Goal: Feedback & Contribution: Contribute content

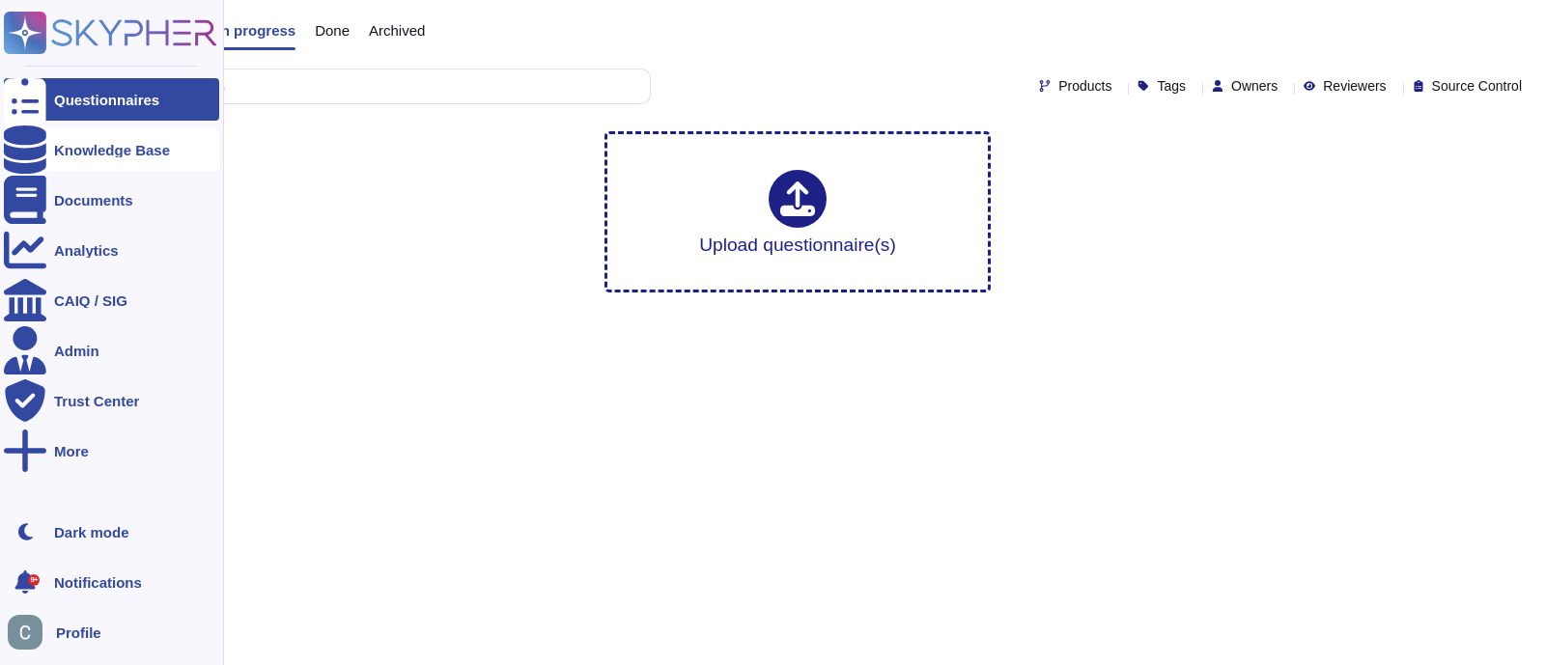
click at [66, 149] on div "Knowledge Base" at bounding box center [112, 150] width 116 height 14
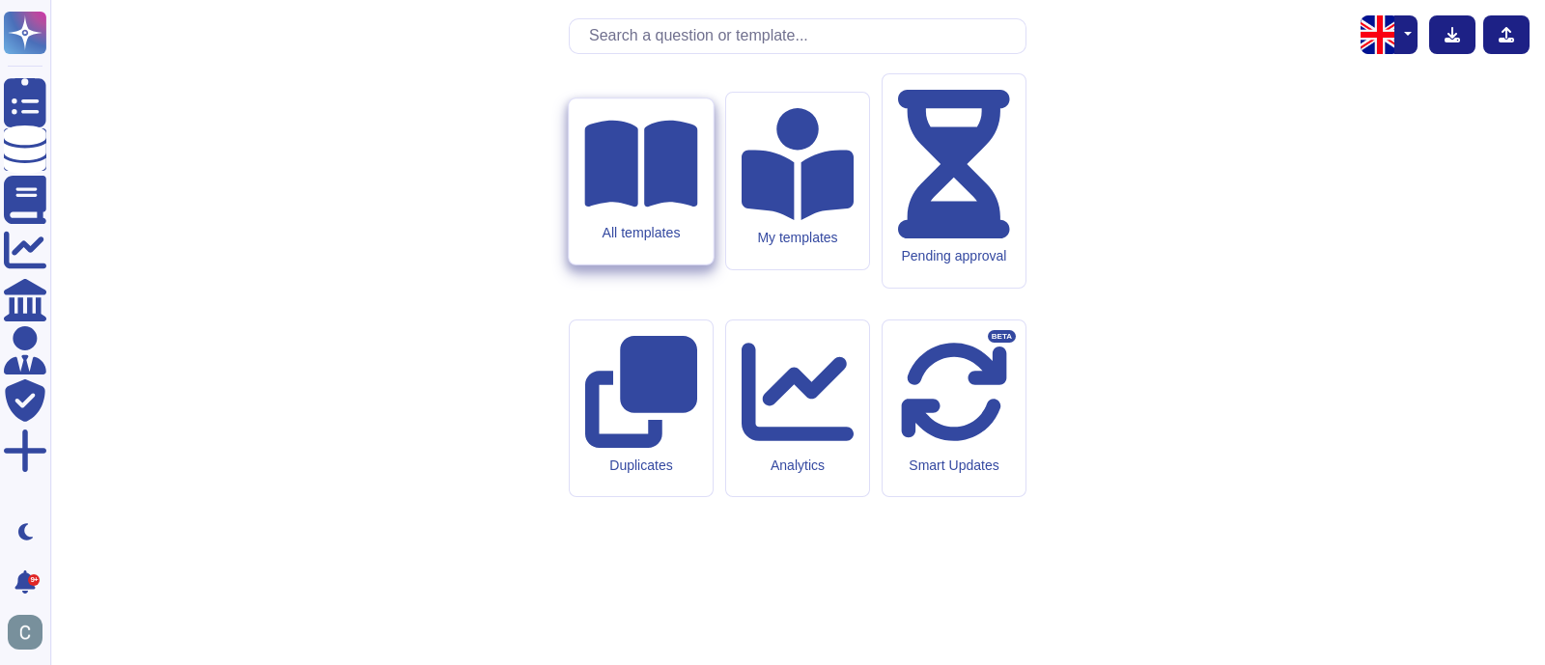
click at [621, 265] on div "All templates" at bounding box center [641, 182] width 144 height 166
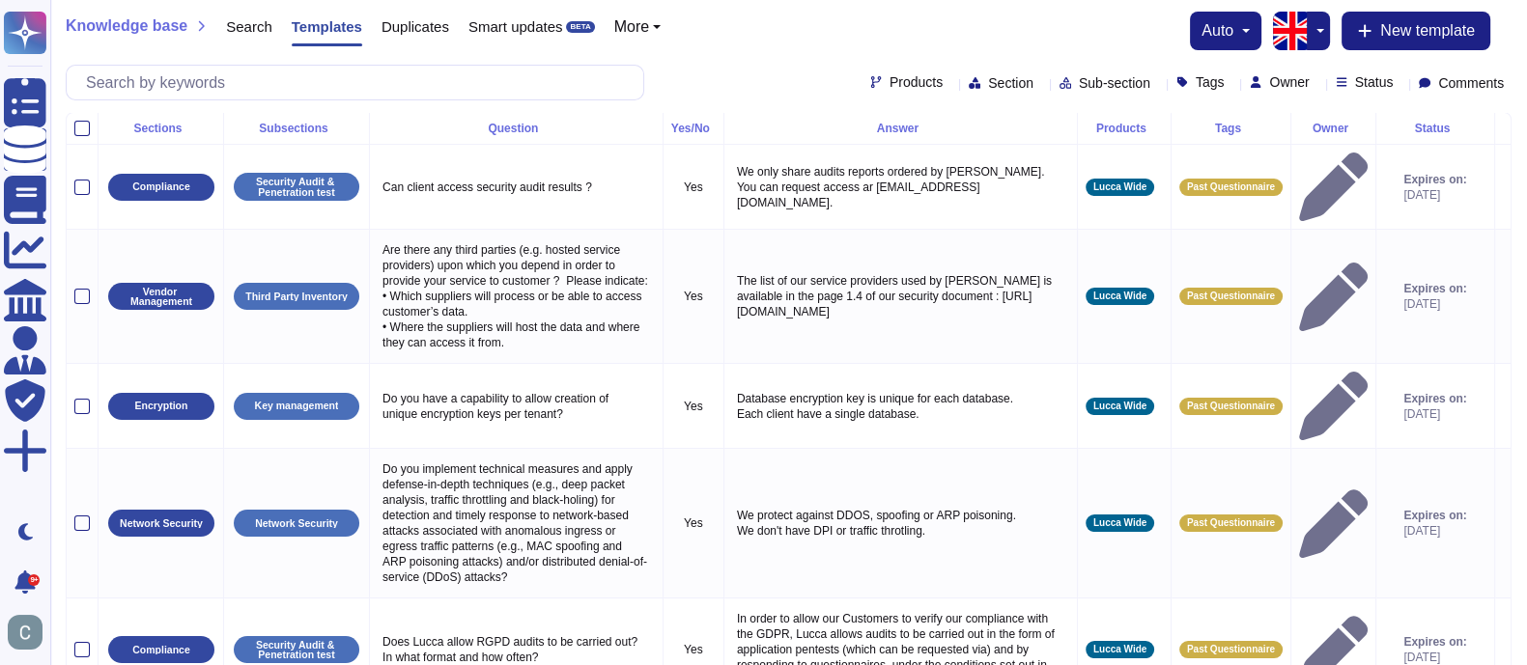
click at [1317, 28] on button "button" at bounding box center [1318, 31] width 23 height 39
click at [1322, 99] on link "French" at bounding box center [1384, 95] width 153 height 23
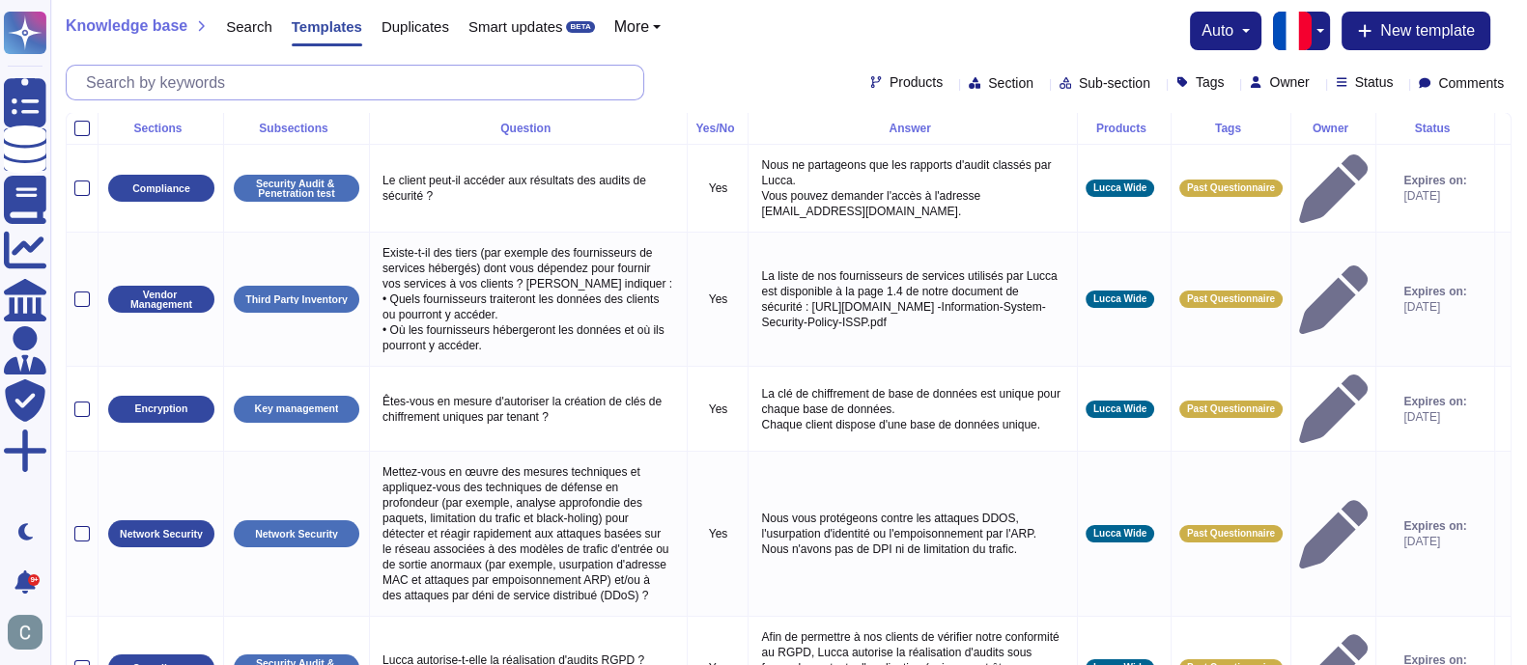
click at [428, 84] on input "text" at bounding box center [359, 83] width 567 height 34
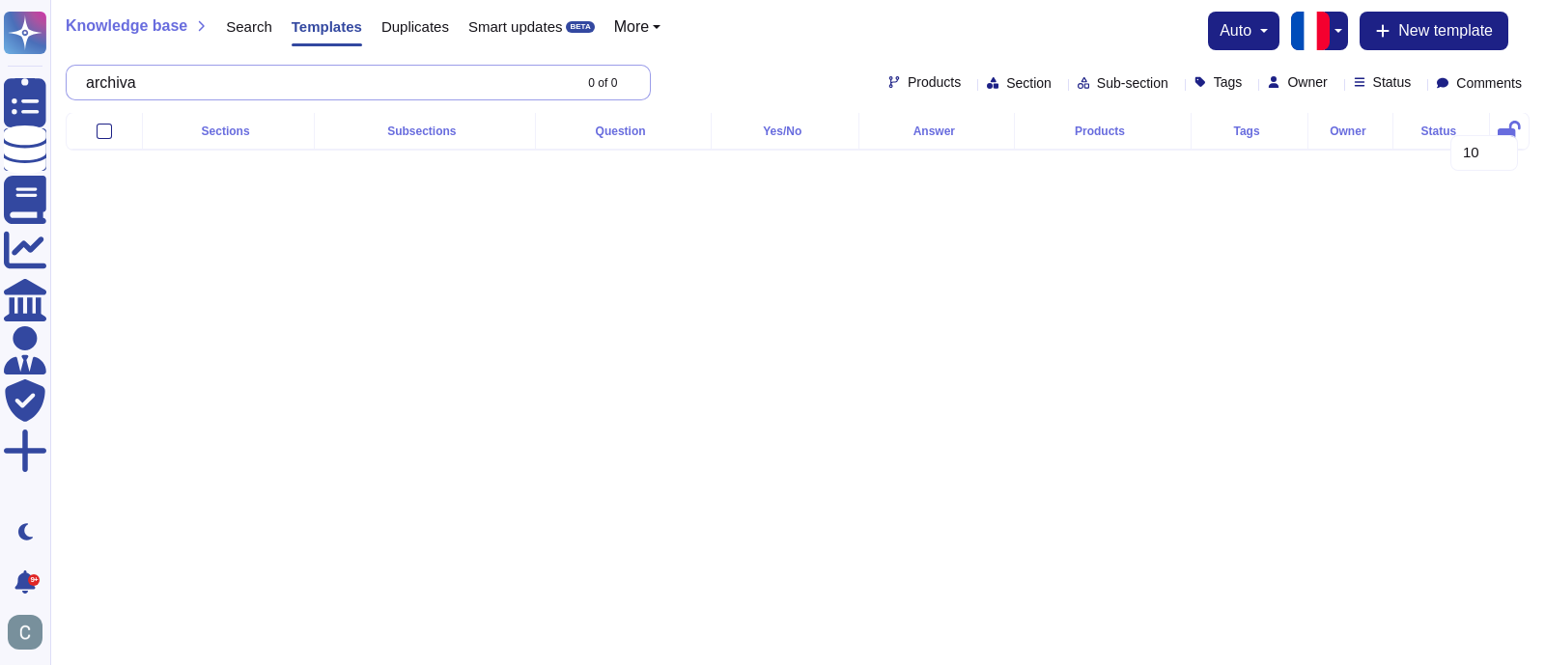
type input "a"
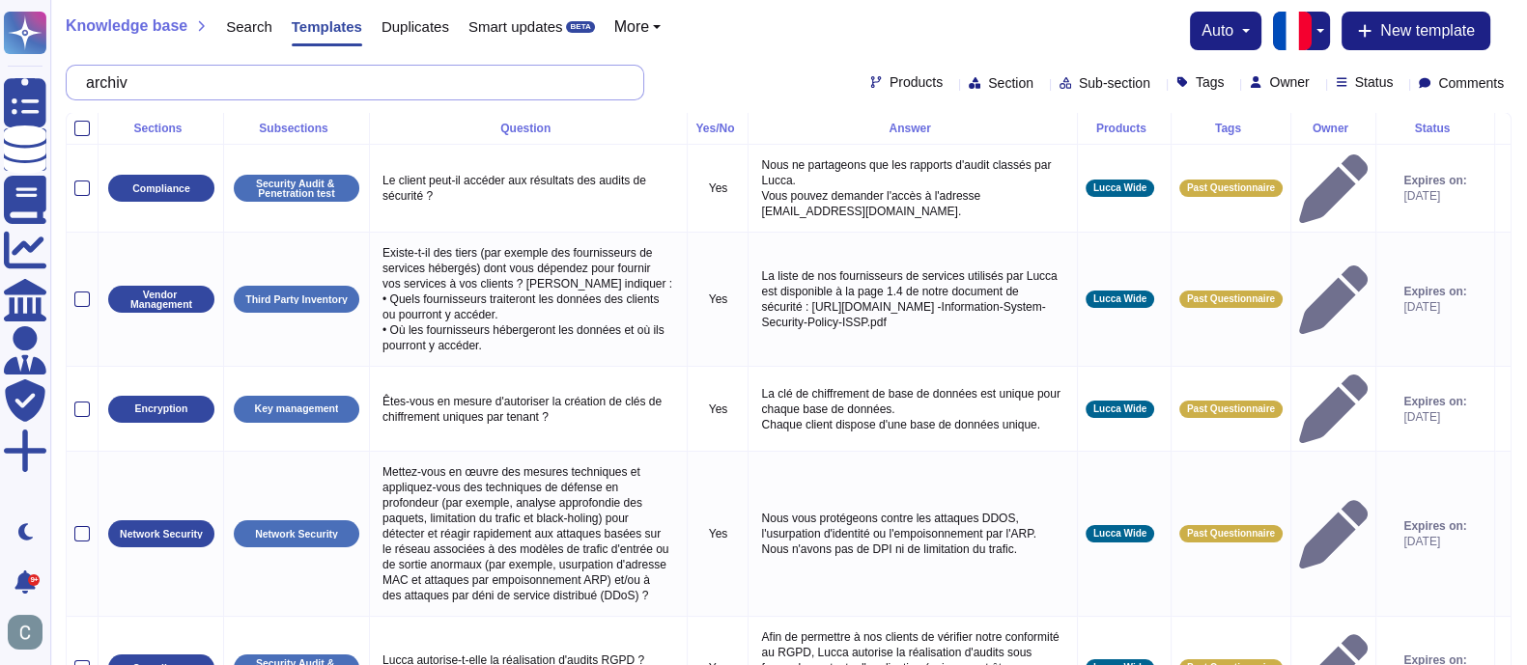
type input "a"
click at [1387, 27] on span "New template" at bounding box center [1427, 30] width 95 height 15
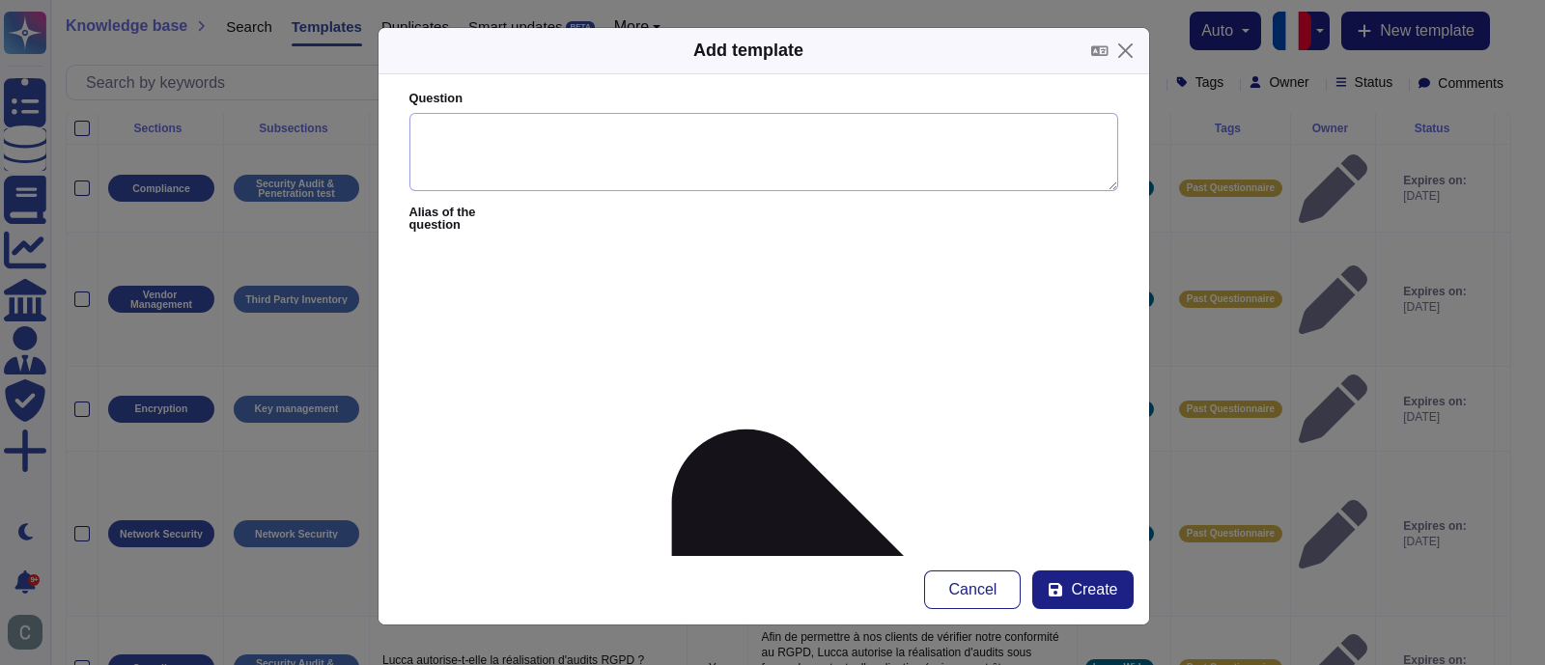
click at [598, 126] on textarea "Question" at bounding box center [763, 152] width 709 height 79
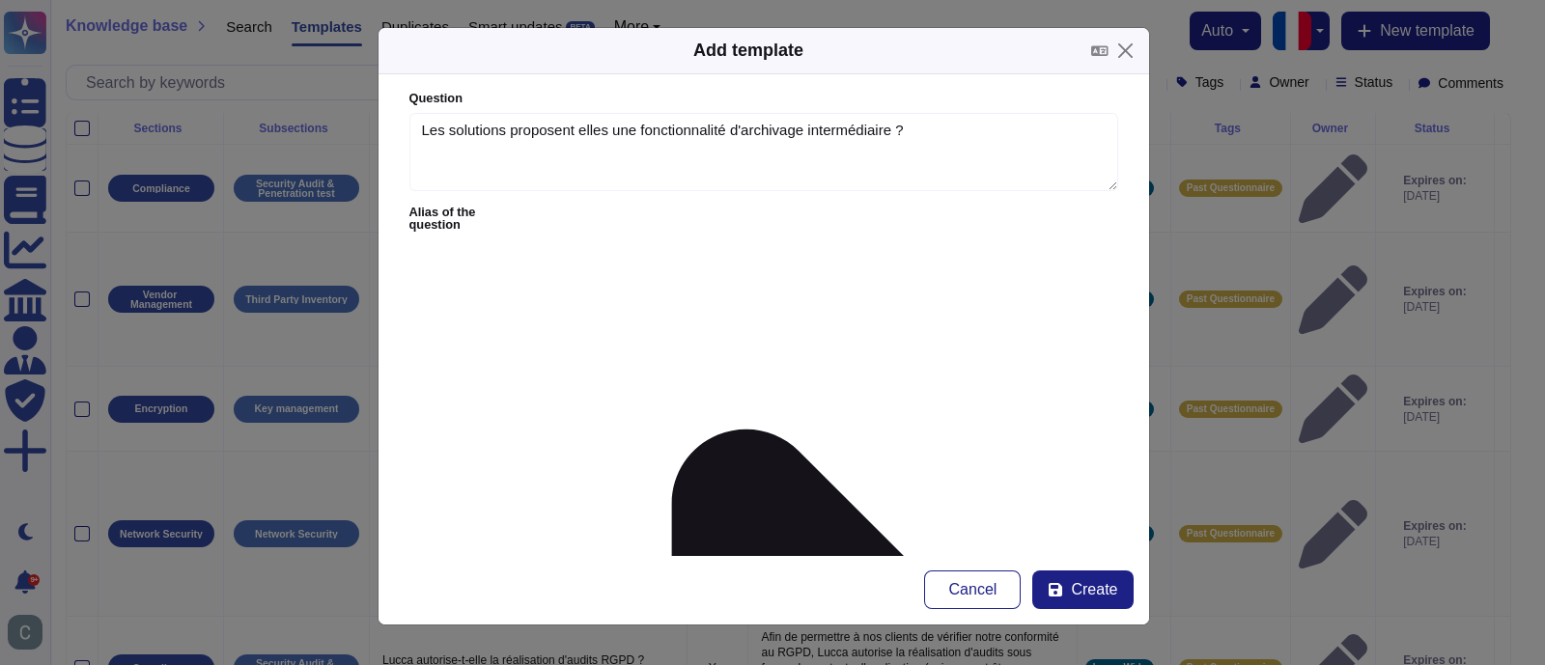
type textarea "Les solutions proposent elles une fonctionnalité d'archivage intermédiaire ?"
paste textarea "Enfin, nous n'avons pas mis en place de première suppression de données comme a…"
drag, startPoint x: 503, startPoint y: 297, endPoint x: 377, endPoint y: 278, distance: 128.0
click at [379, 278] on form "Question Les solutions proposent elles une fonctionnalité d'archivage intermédi…" at bounding box center [764, 314] width 771 height 481
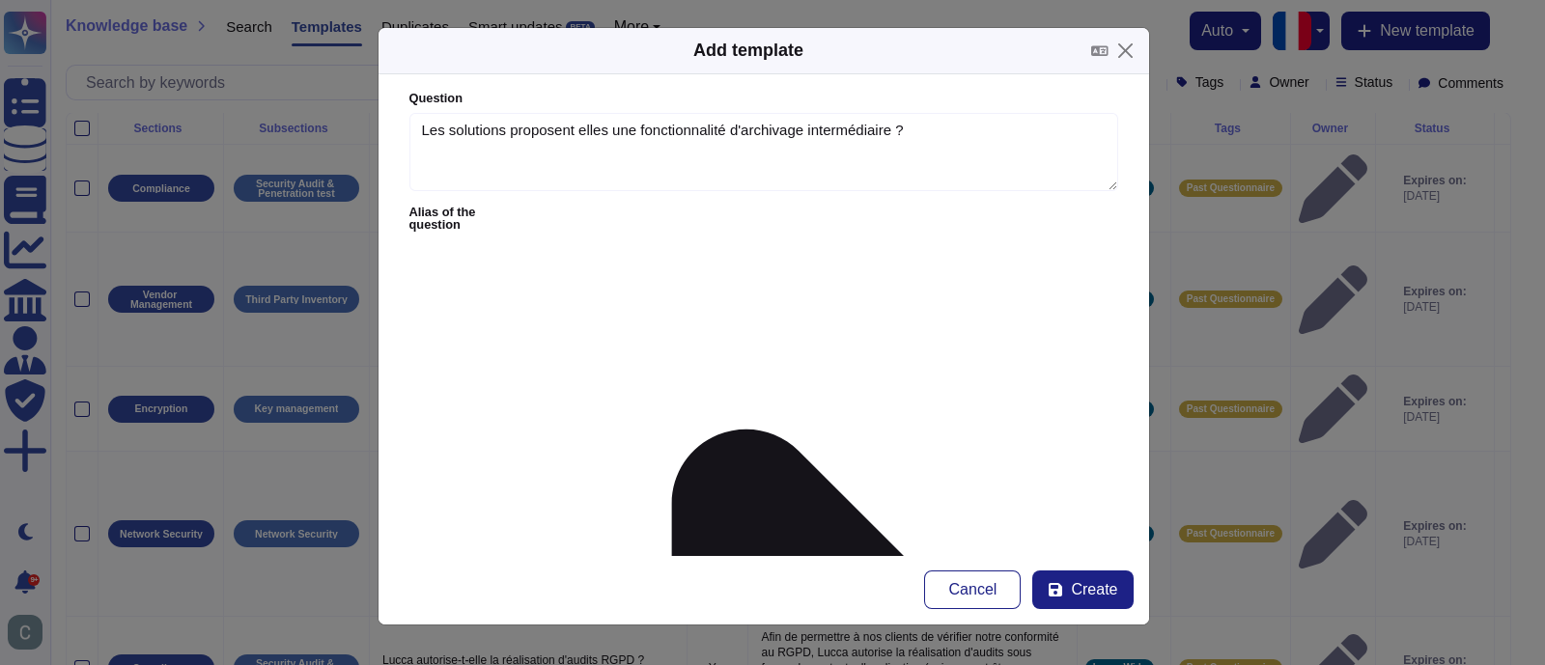
type textarea "Les solutions ne proposent pas de fonctionnalités d'archivage intermédiaire a p…"
click at [1078, 595] on span "Create" at bounding box center [1094, 589] width 46 height 15
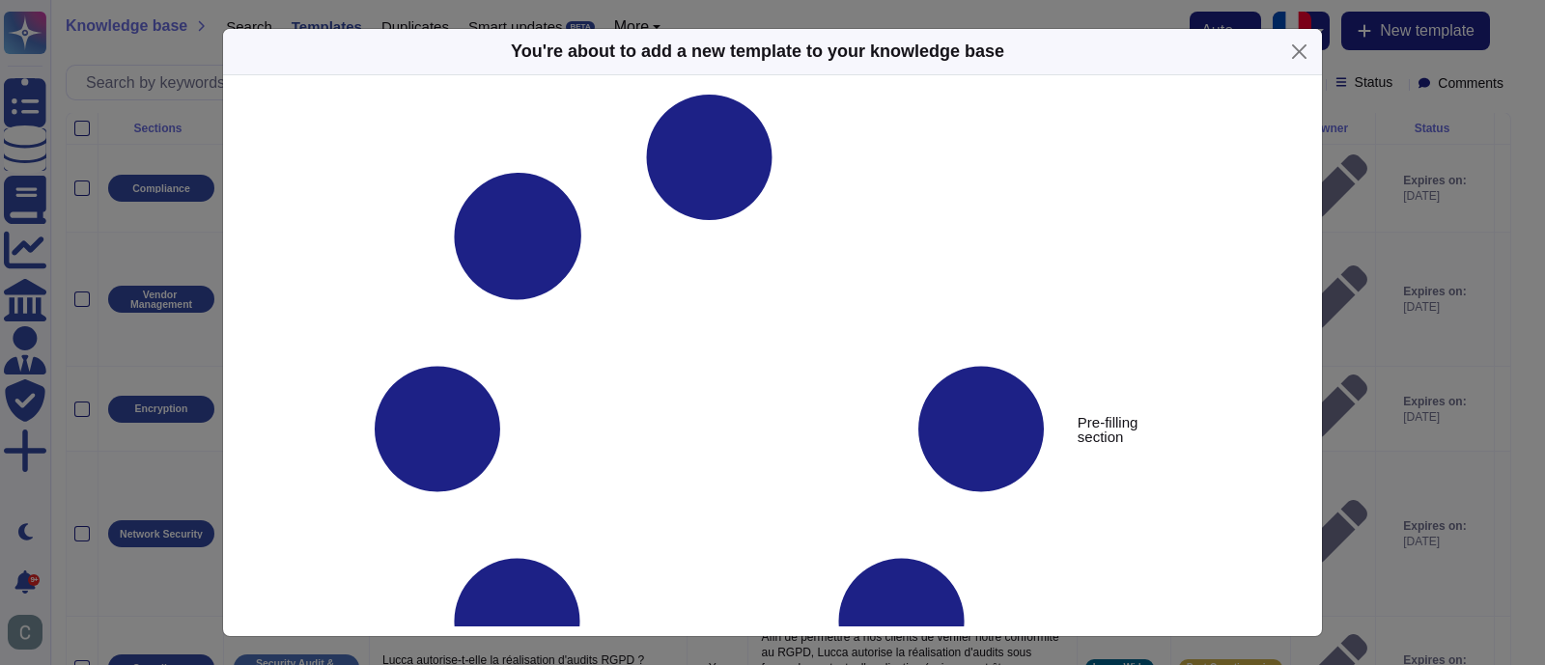
type textarea "Les solutions proposent elles une fonctionnalité d'archivage intermédiaire ?"
type textarea "Les solutions ne proposent pas de fonctionnalités d'archivage intermédiaire a p…"
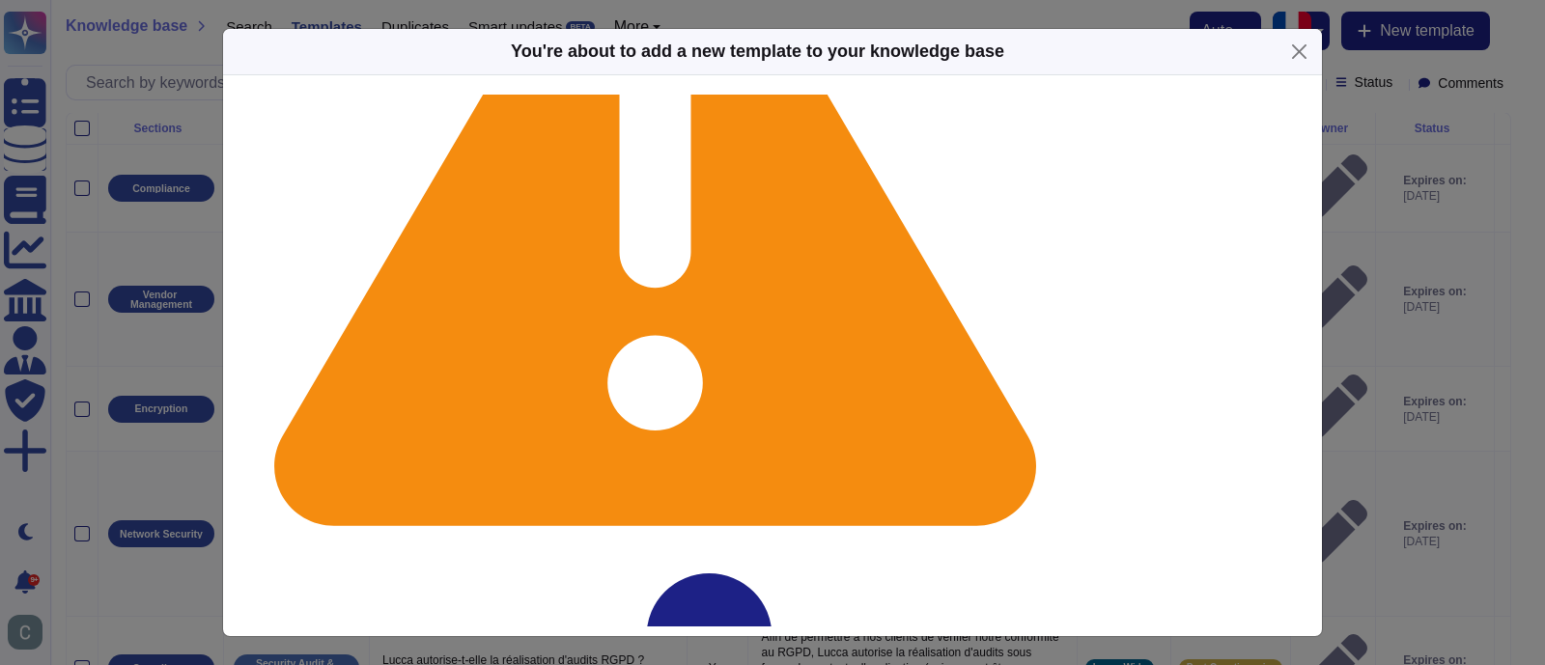
scroll to position [278, 0]
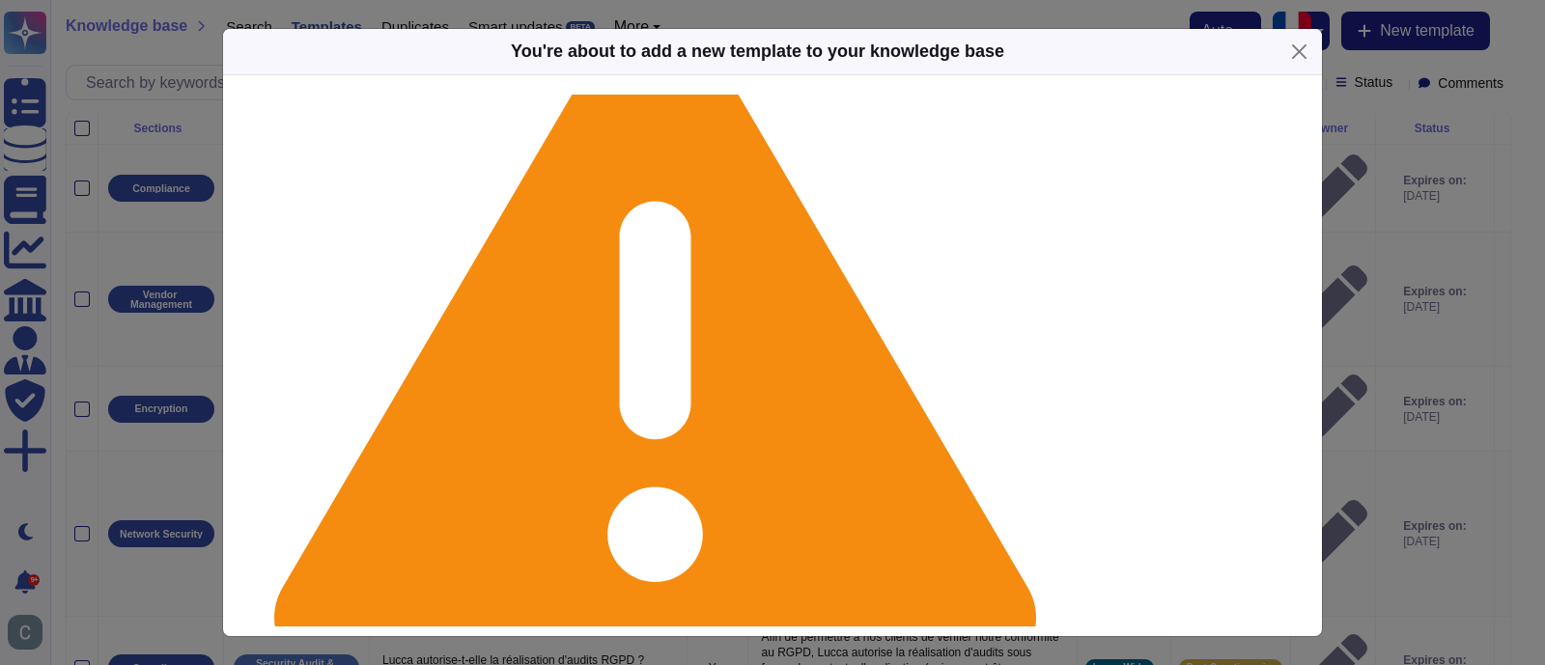
scroll to position [130, 0]
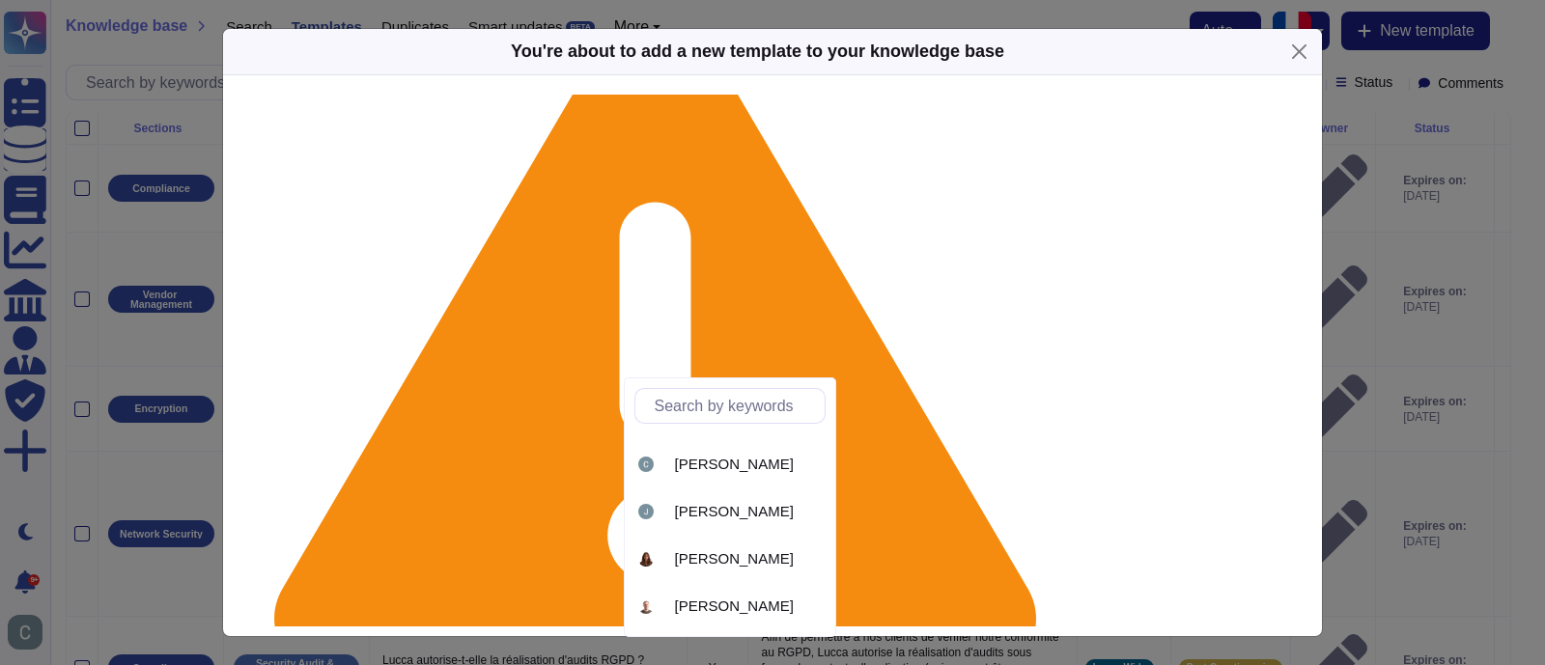
scroll to position [174, 0]
click at [713, 465] on span "[PERSON_NAME]" at bounding box center [734, 471] width 119 height 17
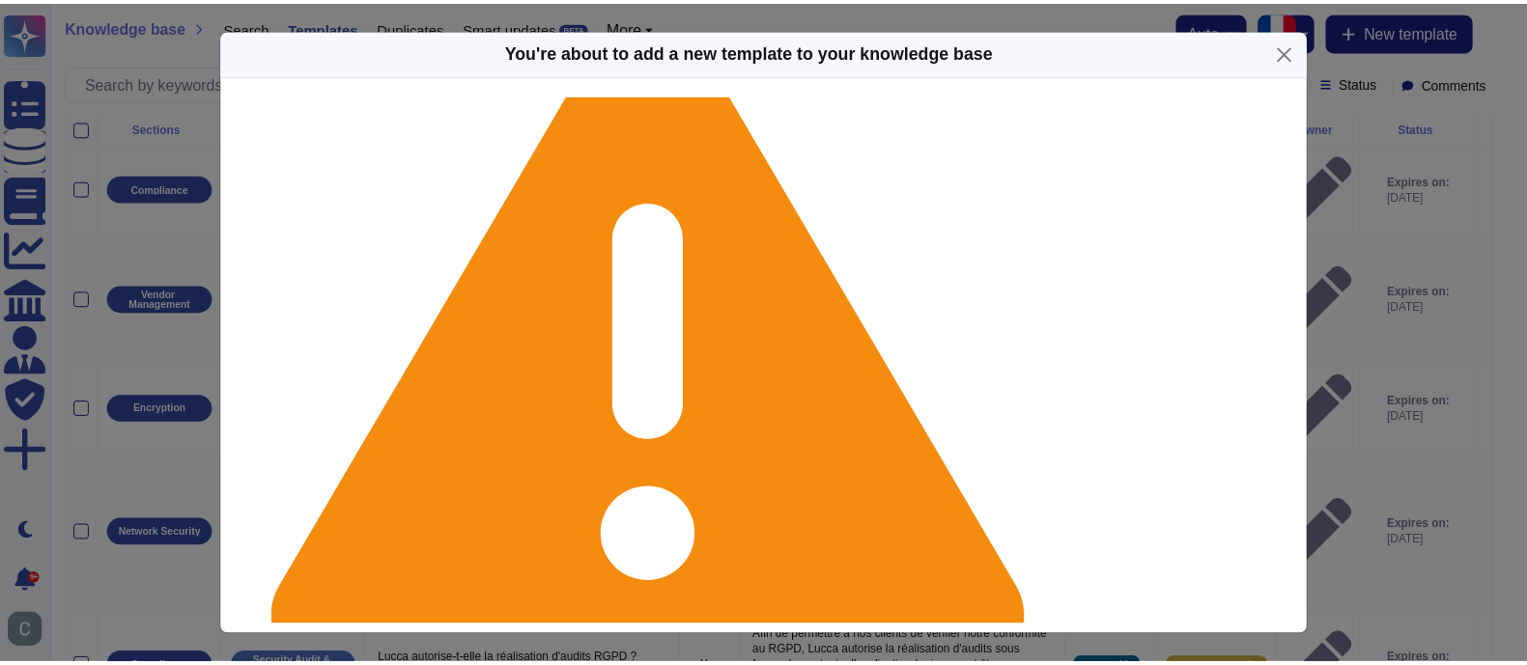
scroll to position [69, 0]
